Goal: Task Accomplishment & Management: Use online tool/utility

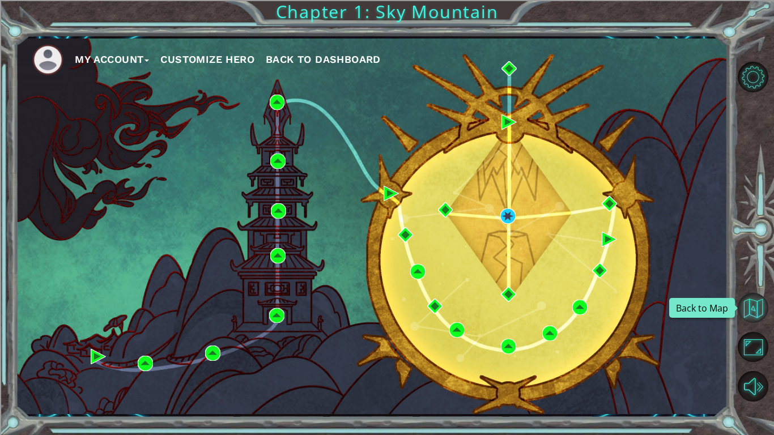
click at [752, 309] on button "Back to Map" at bounding box center [753, 308] width 31 height 31
click at [359, 55] on span "Back to Dashboard" at bounding box center [323, 59] width 115 height 12
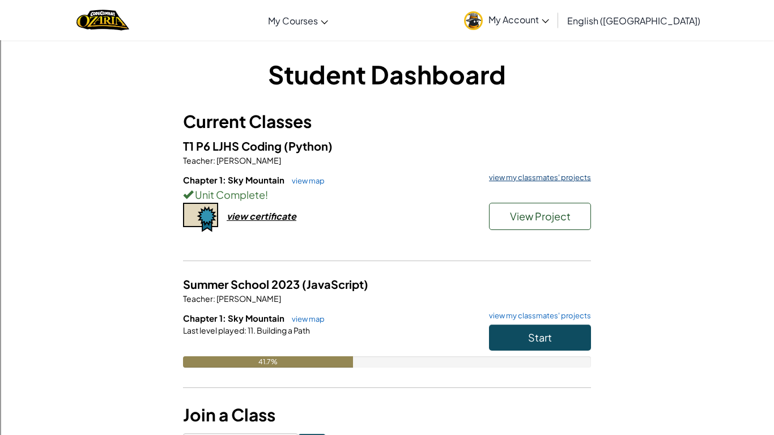
click at [540, 178] on link "view my classmates' projects" at bounding box center [537, 177] width 108 height 7
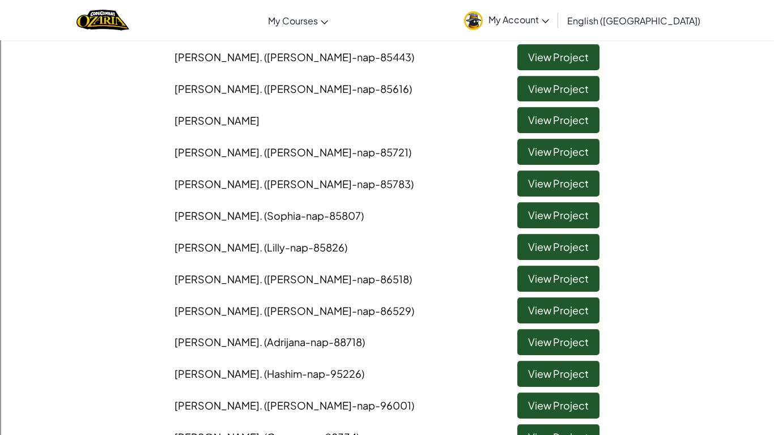
scroll to position [342, 0]
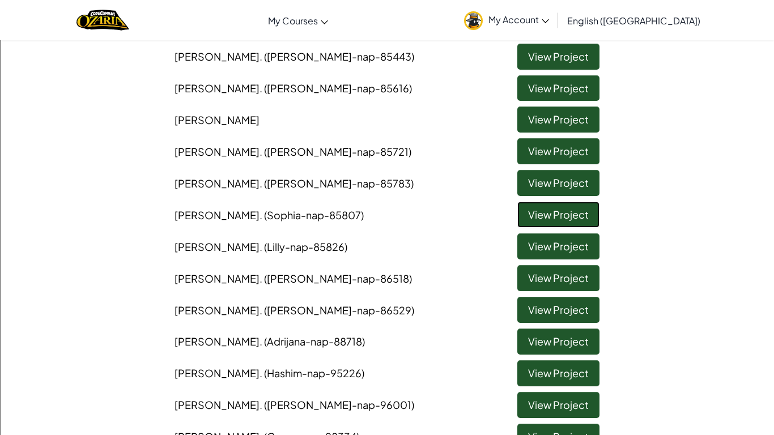
click at [543, 214] on link "View Project" at bounding box center [558, 215] width 82 height 26
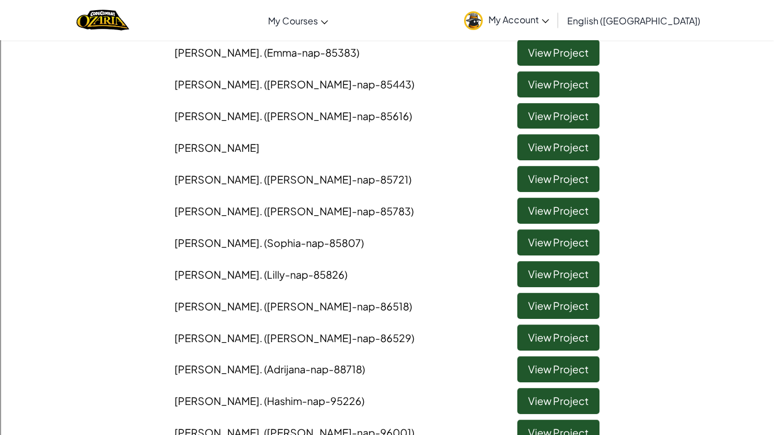
scroll to position [316, 0]
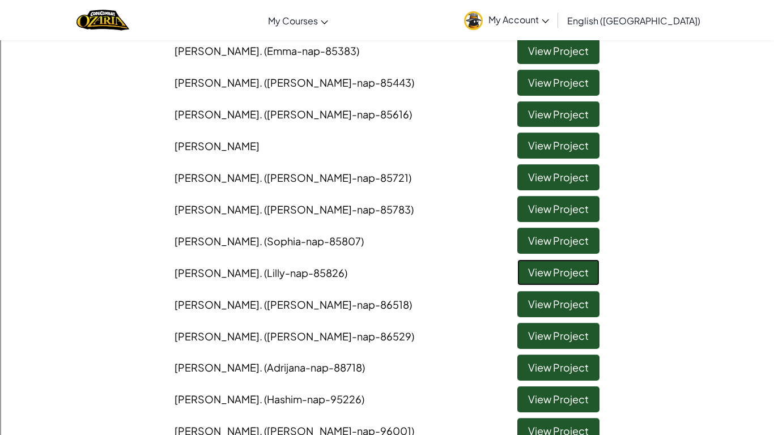
click at [526, 273] on link "View Project" at bounding box center [558, 272] width 82 height 26
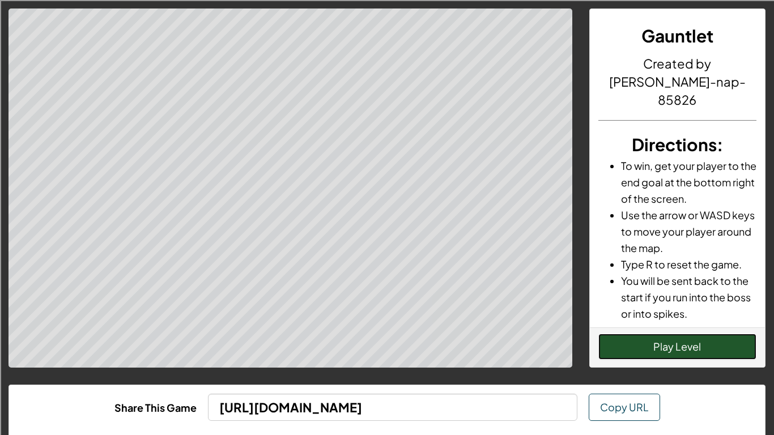
click at [691, 337] on button "Play Level" at bounding box center [677, 347] width 159 height 26
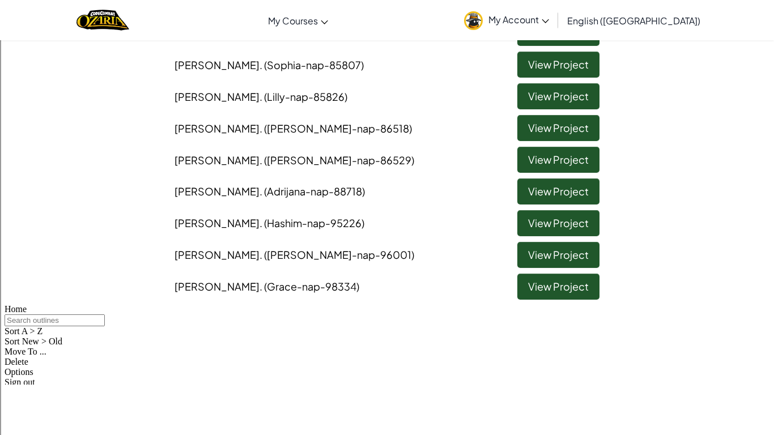
scroll to position [494, 0]
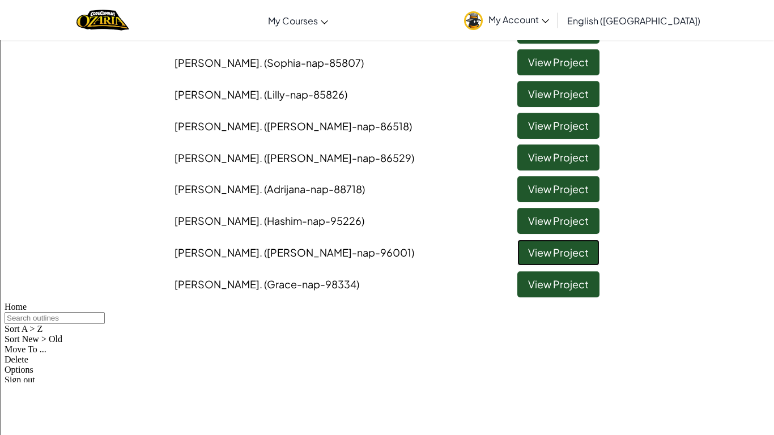
click at [553, 253] on link "View Project" at bounding box center [558, 253] width 82 height 26
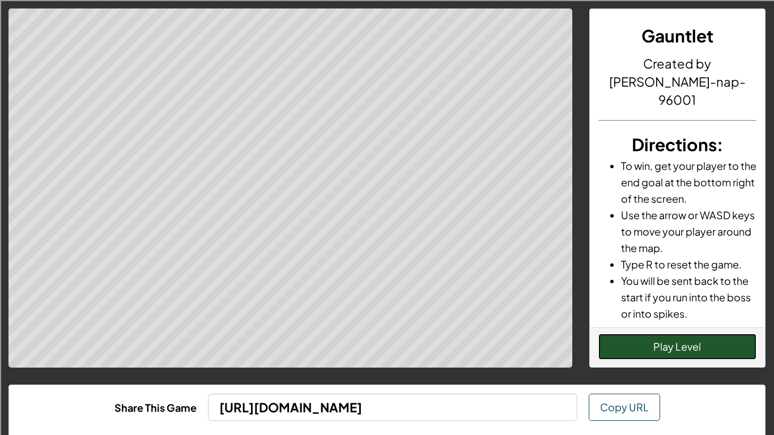
click at [661, 345] on button "Play Level" at bounding box center [677, 347] width 159 height 26
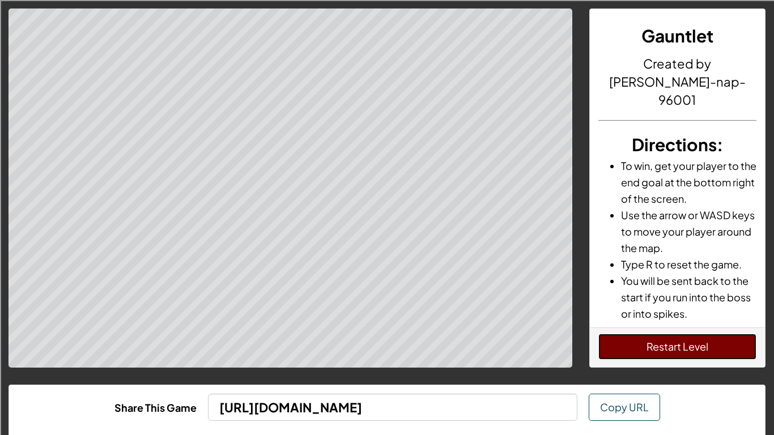
click at [649, 357] on button "Restart Level" at bounding box center [677, 347] width 159 height 26
click at [633, 339] on button "Restart Level" at bounding box center [677, 347] width 159 height 26
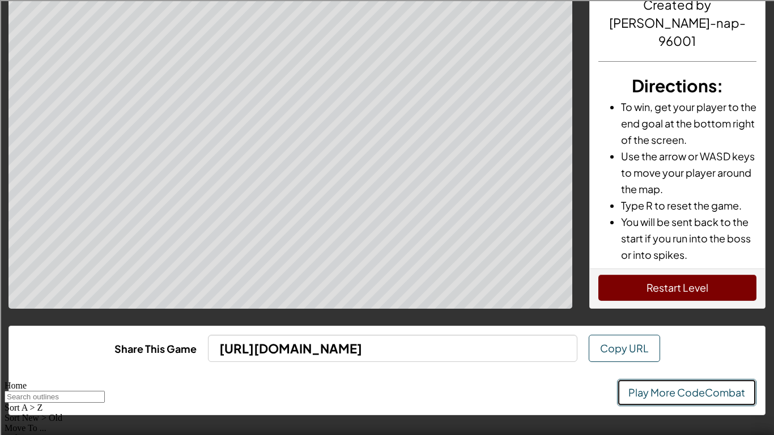
click at [656, 399] on link "Play More CodeCombat" at bounding box center [686, 392] width 139 height 27
